Goal: Download file/media

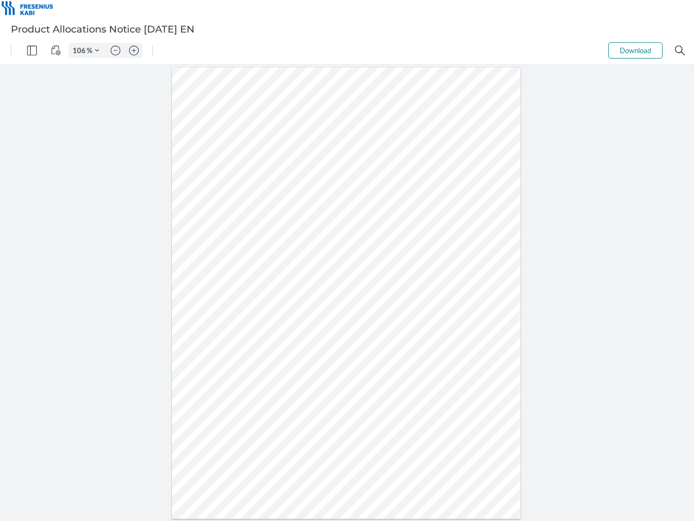
click at [32, 50] on img "Panel" at bounding box center [32, 51] width 10 height 10
click at [56, 50] on img "View Controls" at bounding box center [56, 51] width 10 height 10
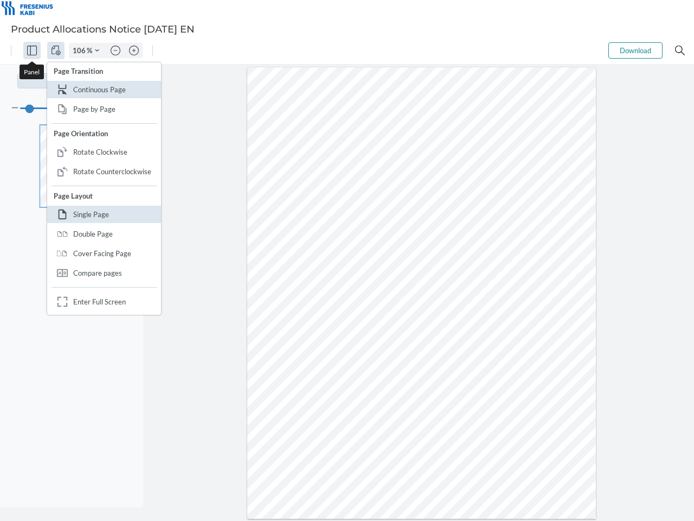
click at [81, 50] on input "106" at bounding box center [77, 51] width 17 height 10
click at [97, 50] on img "Zoom Controls" at bounding box center [97, 50] width 4 height 4
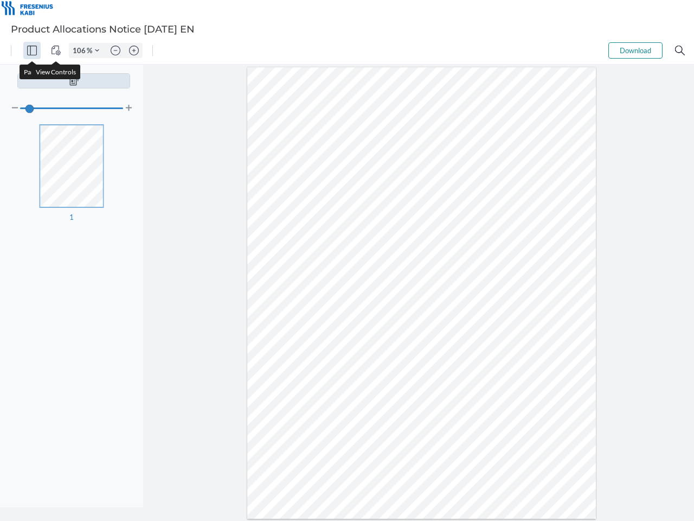
click at [116, 50] on img "Zoom out" at bounding box center [116, 51] width 10 height 10
click at [134, 50] on img "Zoom in" at bounding box center [134, 51] width 10 height 10
type input "106"
click at [636, 50] on button "Download" at bounding box center [635, 50] width 54 height 16
click at [680, 50] on img "Search" at bounding box center [680, 51] width 10 height 10
